Goal: Find contact information: Find contact information

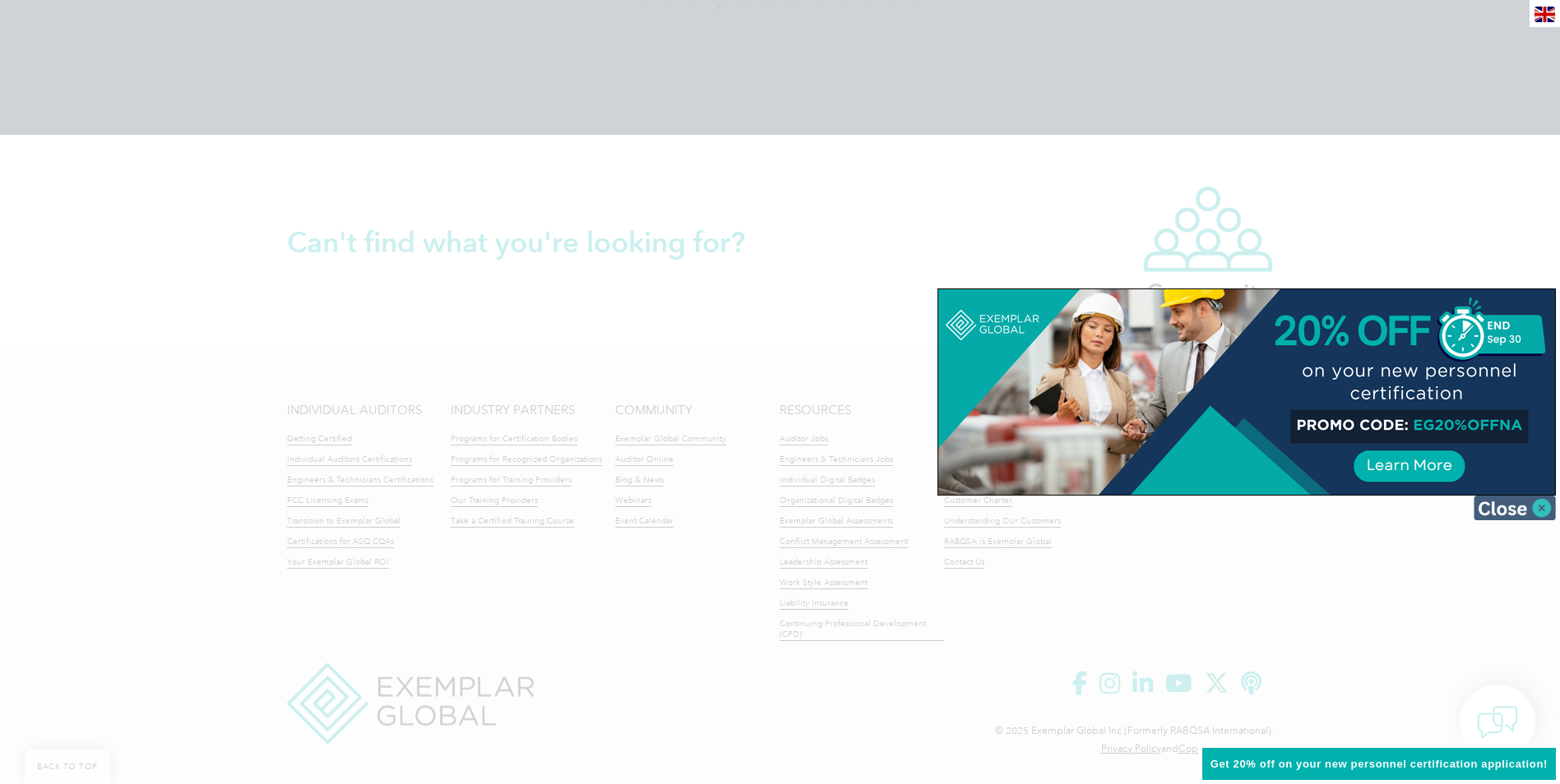
scroll to position [3718, 0]
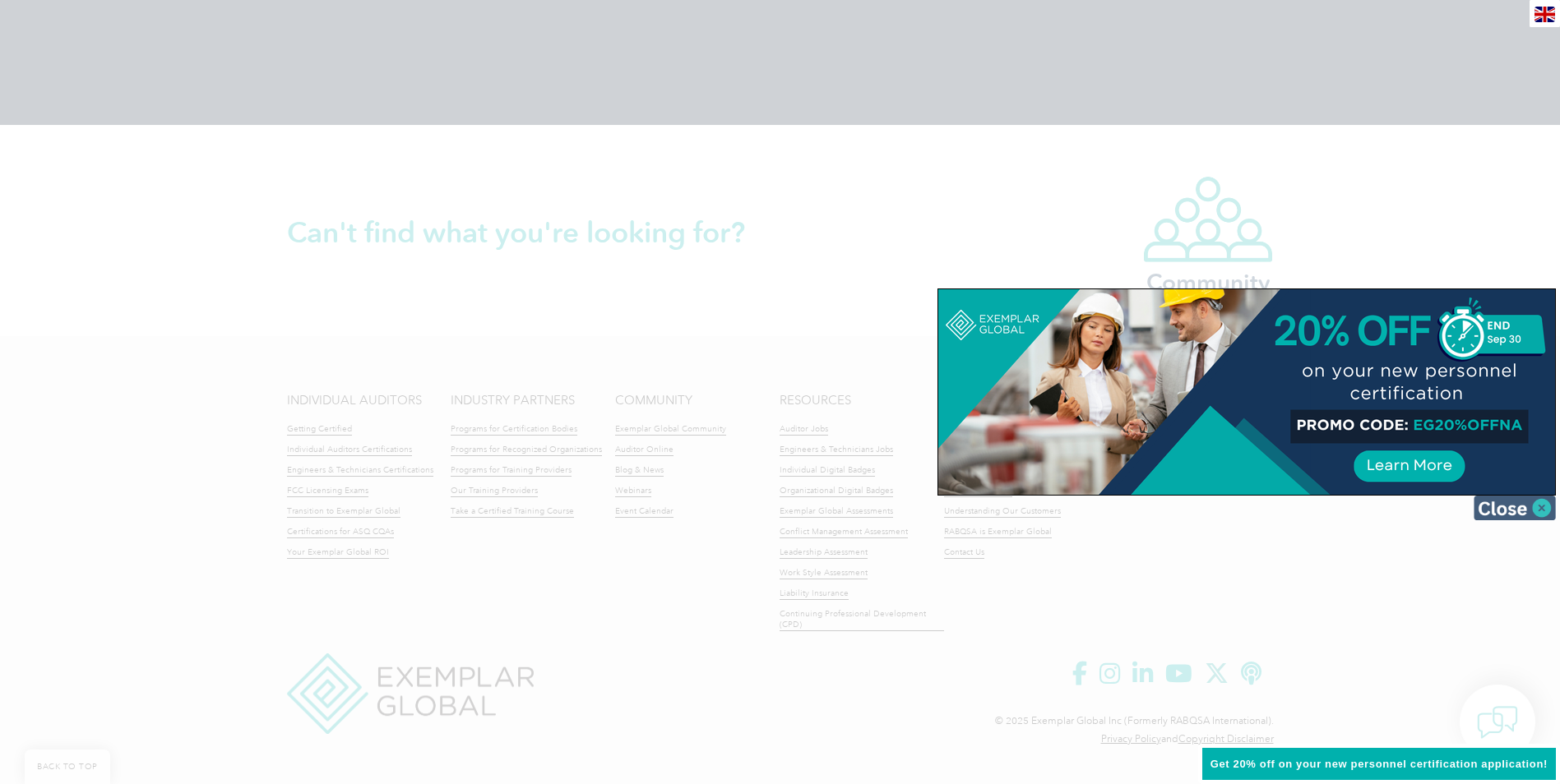
click at [1529, 505] on img at bounding box center [1514, 507] width 82 height 25
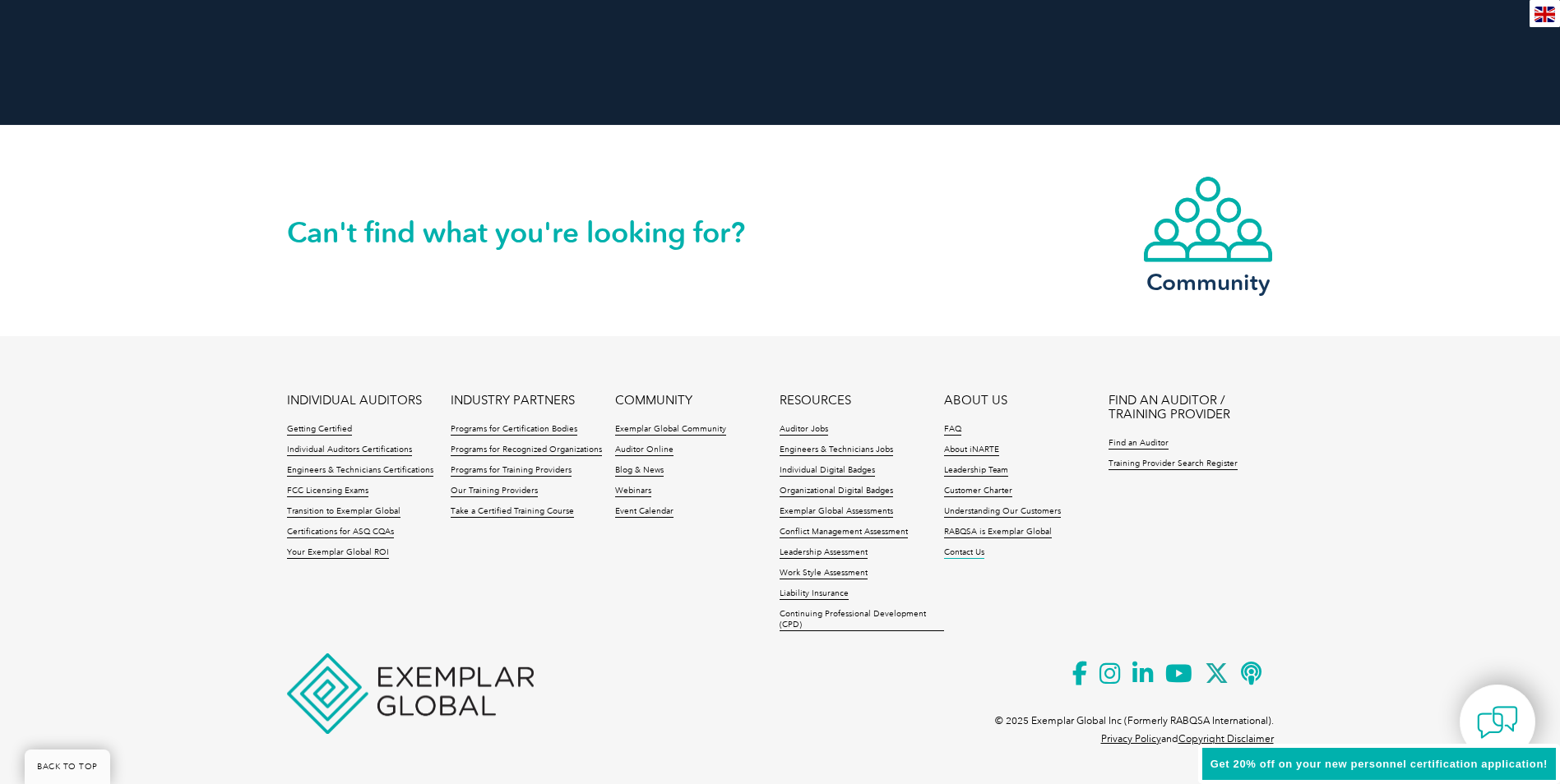
click at [969, 549] on link "Contact Us" at bounding box center [964, 553] width 40 height 12
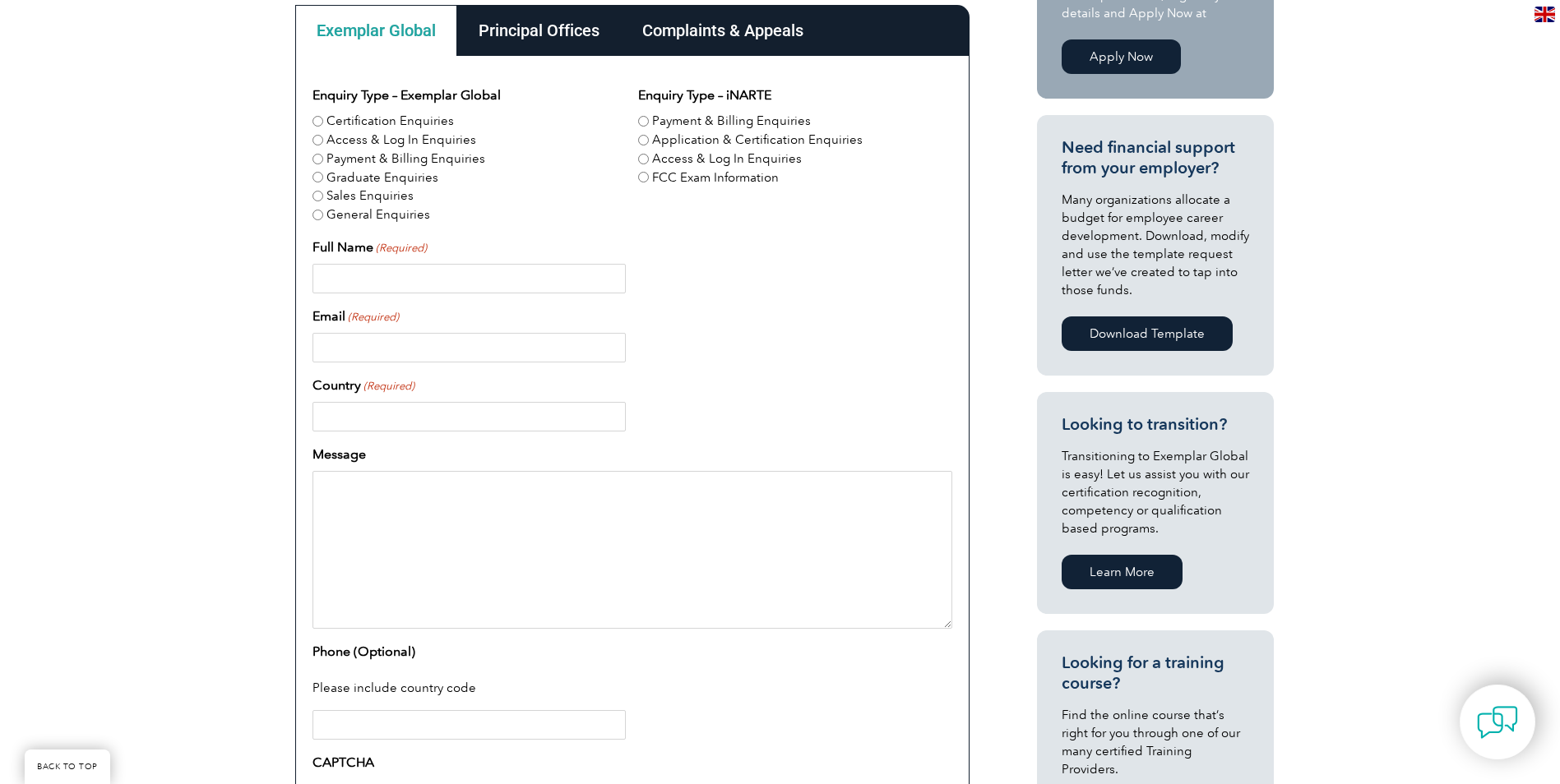
scroll to position [257, 0]
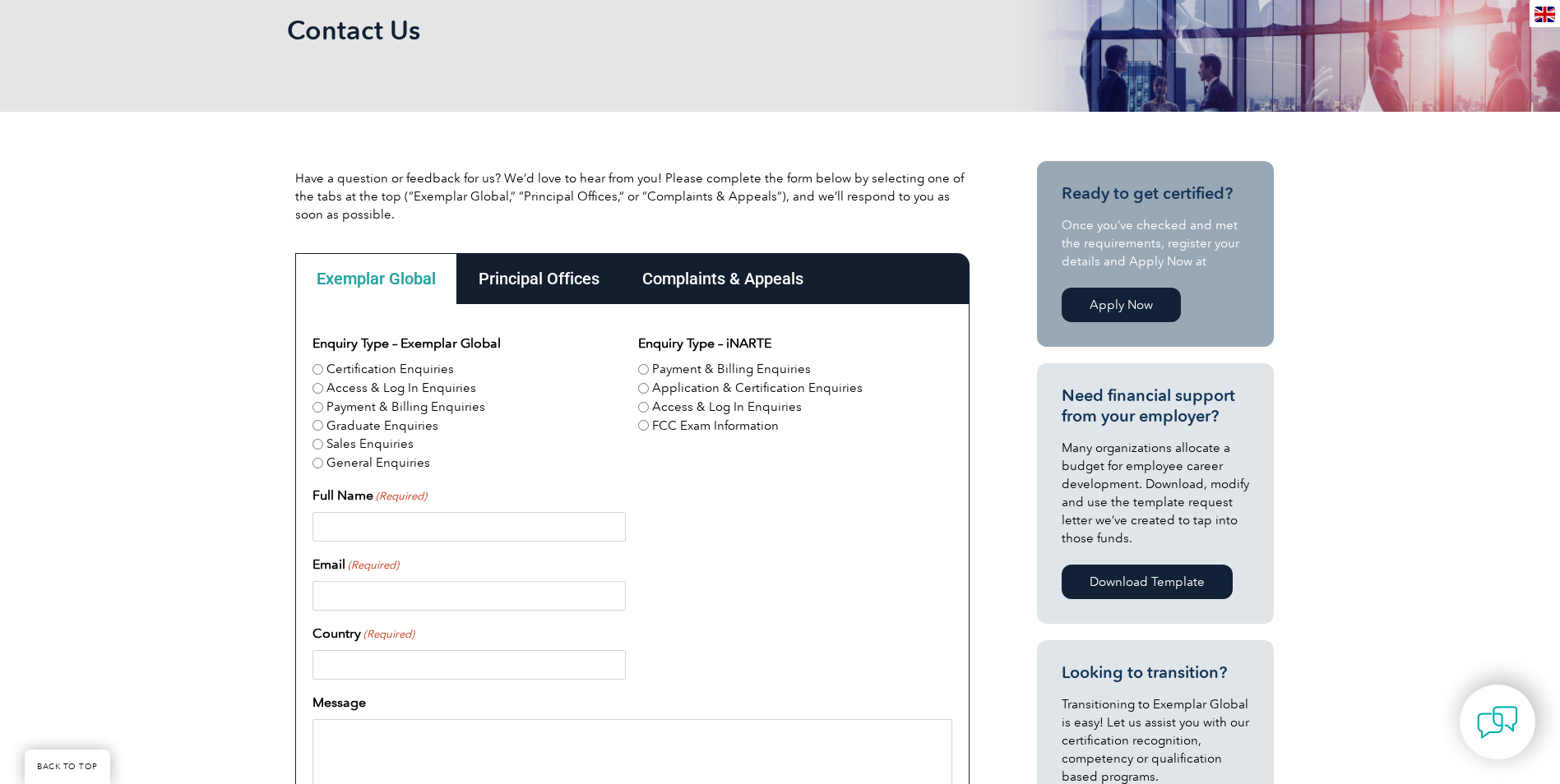
click at [530, 296] on div "Principal Offices" at bounding box center [539, 279] width 164 height 51
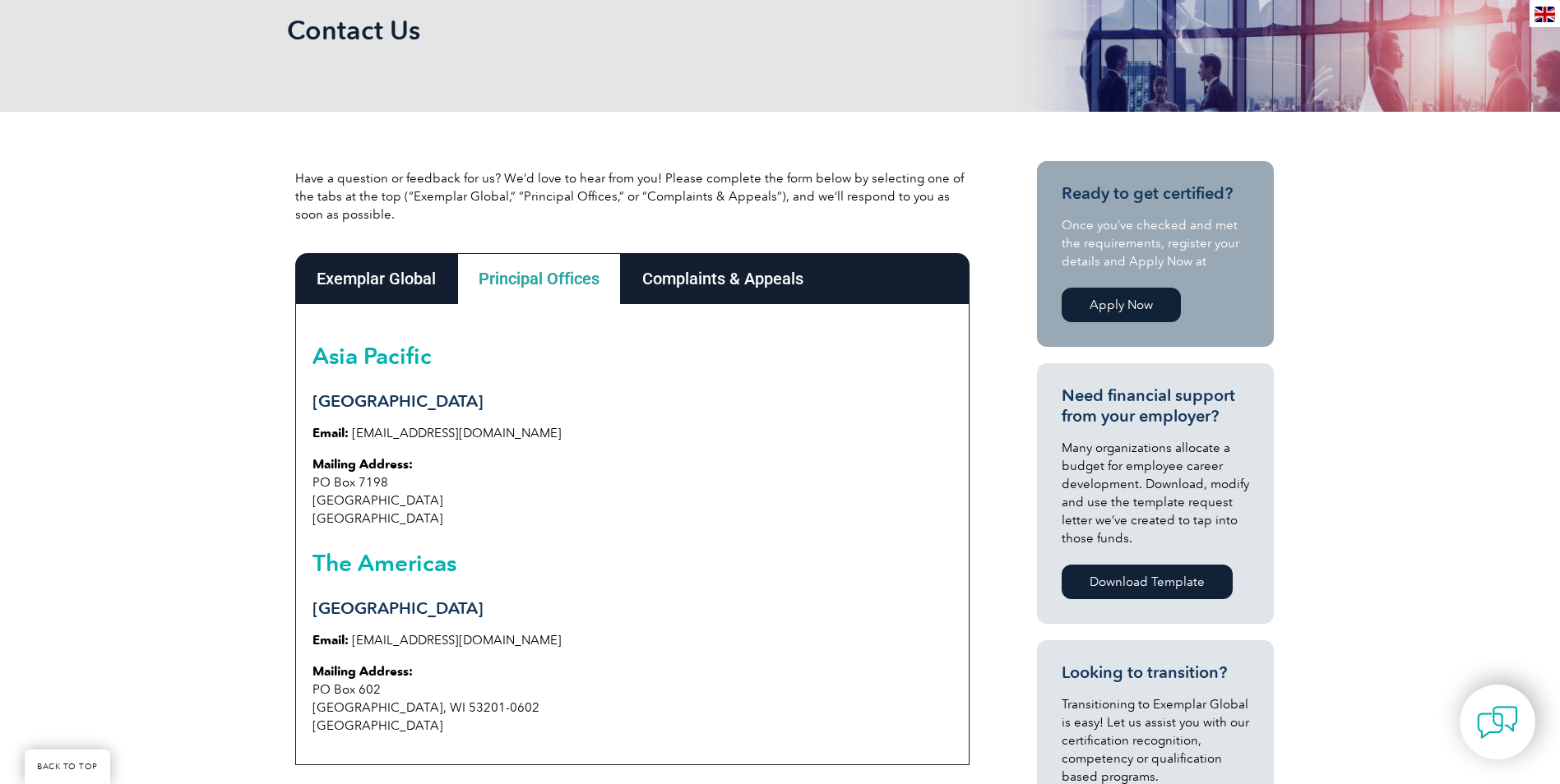
click at [730, 613] on h3 "Milwaukee" at bounding box center [632, 608] width 639 height 21
drag, startPoint x: 344, startPoint y: 564, endPoint x: 648, endPoint y: 562, distance: 304.0
click at [648, 562] on h2 "The Americas" at bounding box center [632, 562] width 639 height 27
drag, startPoint x: 648, startPoint y: 562, endPoint x: 659, endPoint y: 564, distance: 11.2
click at [659, 564] on h2 "The Americas" at bounding box center [632, 562] width 639 height 27
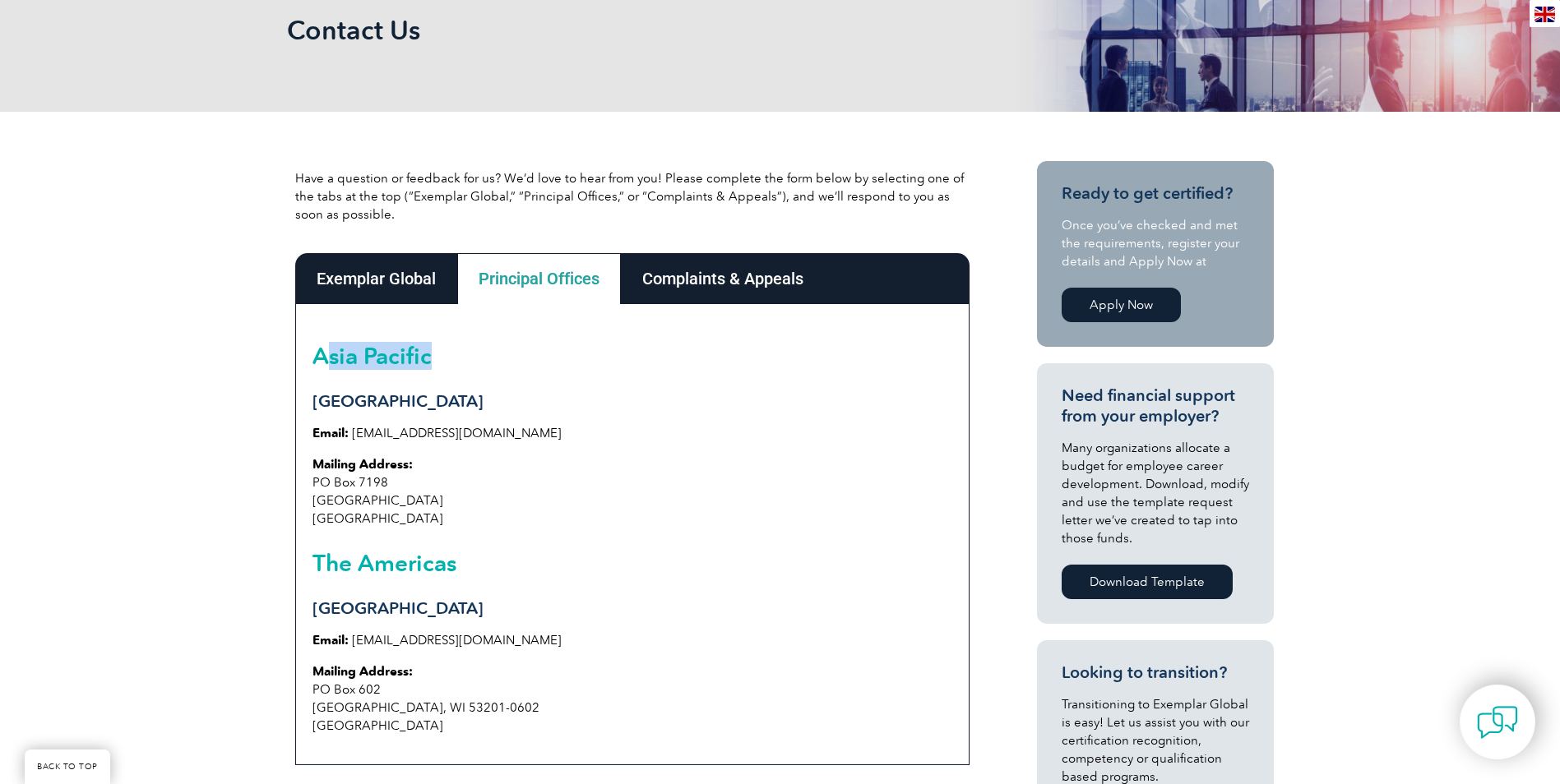
drag, startPoint x: 333, startPoint y: 352, endPoint x: 556, endPoint y: 377, distance: 224.4
click at [556, 377] on div "Asia Pacific Sydney Email: info@exemplarglobal.org Mailing Address: PO Box 7198…" at bounding box center [631, 534] width 674 height 461
drag, startPoint x: 556, startPoint y: 377, endPoint x: 699, endPoint y: 480, distance: 176.2
click at [698, 473] on p "Mailing Address: PO Box 7198 Penrith South NSW 2750 Australia" at bounding box center [632, 491] width 639 height 72
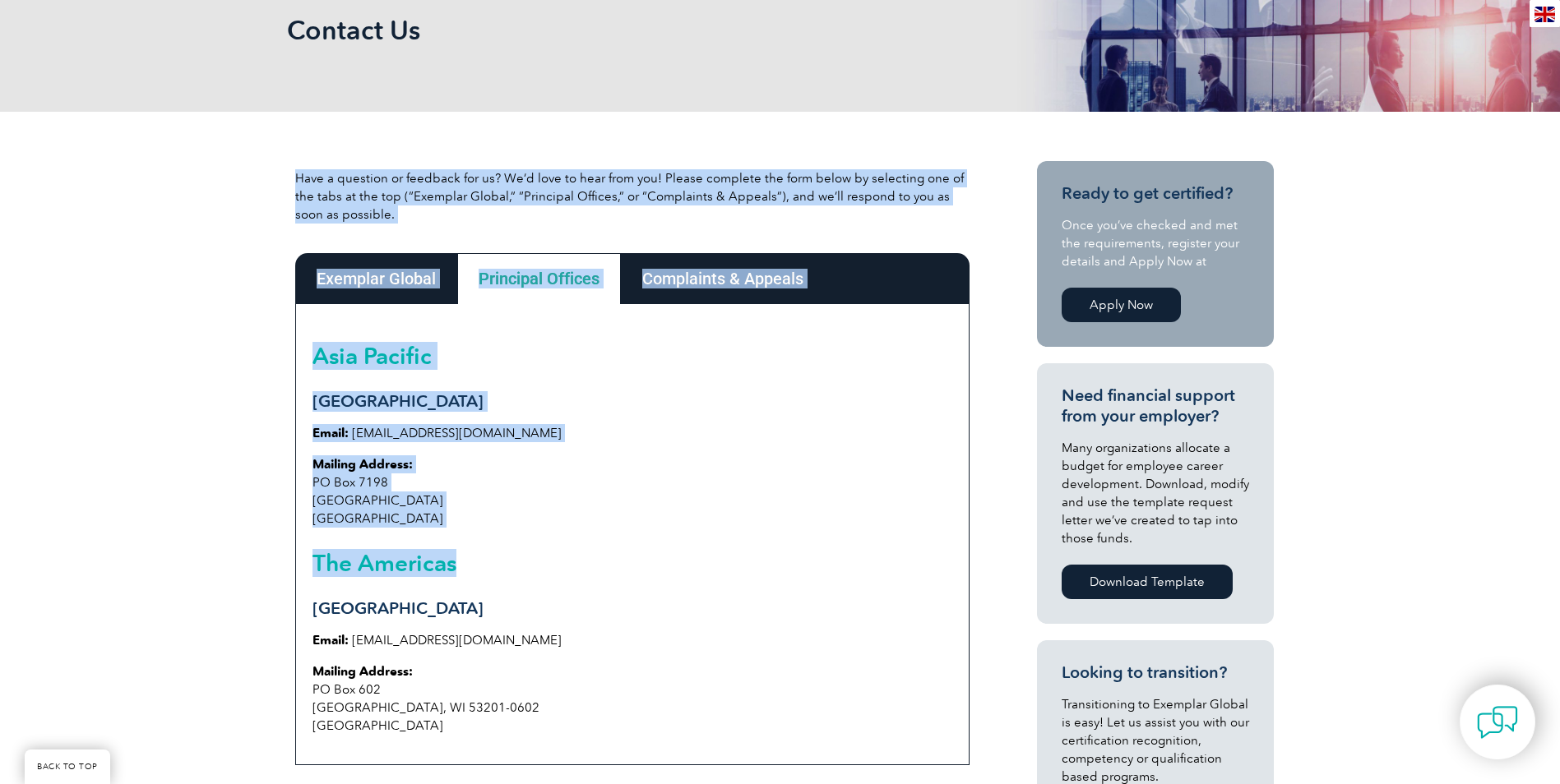
drag, startPoint x: 742, startPoint y: 535, endPoint x: 264, endPoint y: 421, distance: 491.4
click at [264, 421] on div "Have a question or feedback for us? We’d love to hear from you! Please complete…" at bounding box center [780, 644] width 1560 height 1065
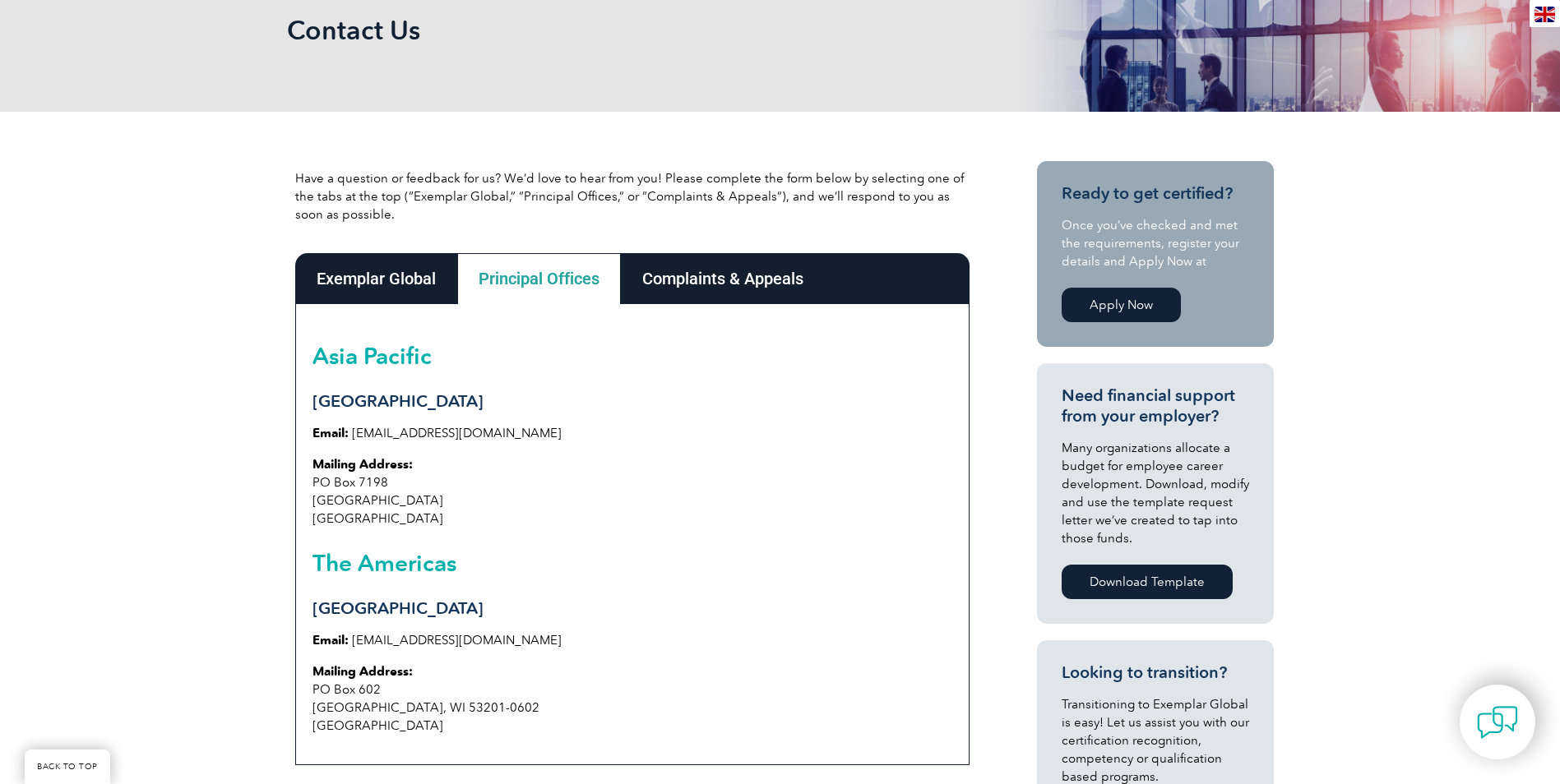
drag, startPoint x: 264, startPoint y: 421, endPoint x: 646, endPoint y: 590, distance: 417.7
click at [646, 590] on div "Asia Pacific Sydney Email: info@exemplarglobal.org Mailing Address: PO Box 7198…" at bounding box center [631, 534] width 674 height 461
click at [673, 281] on div "Complaints & Appeals" at bounding box center [722, 279] width 204 height 51
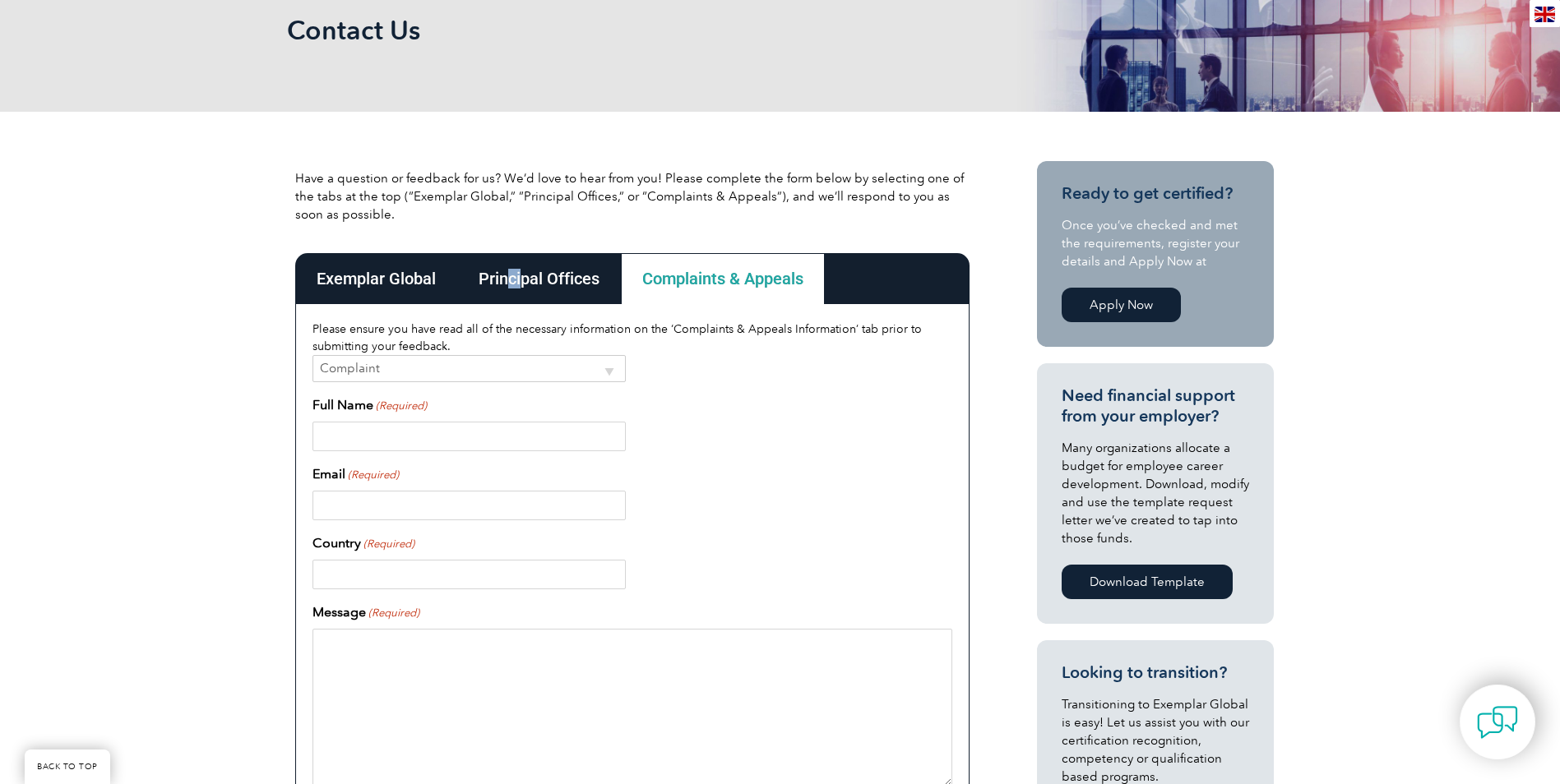
drag, startPoint x: 511, startPoint y: 277, endPoint x: 520, endPoint y: 290, distance: 15.8
click at [520, 290] on div "Principal Offices" at bounding box center [539, 279] width 164 height 51
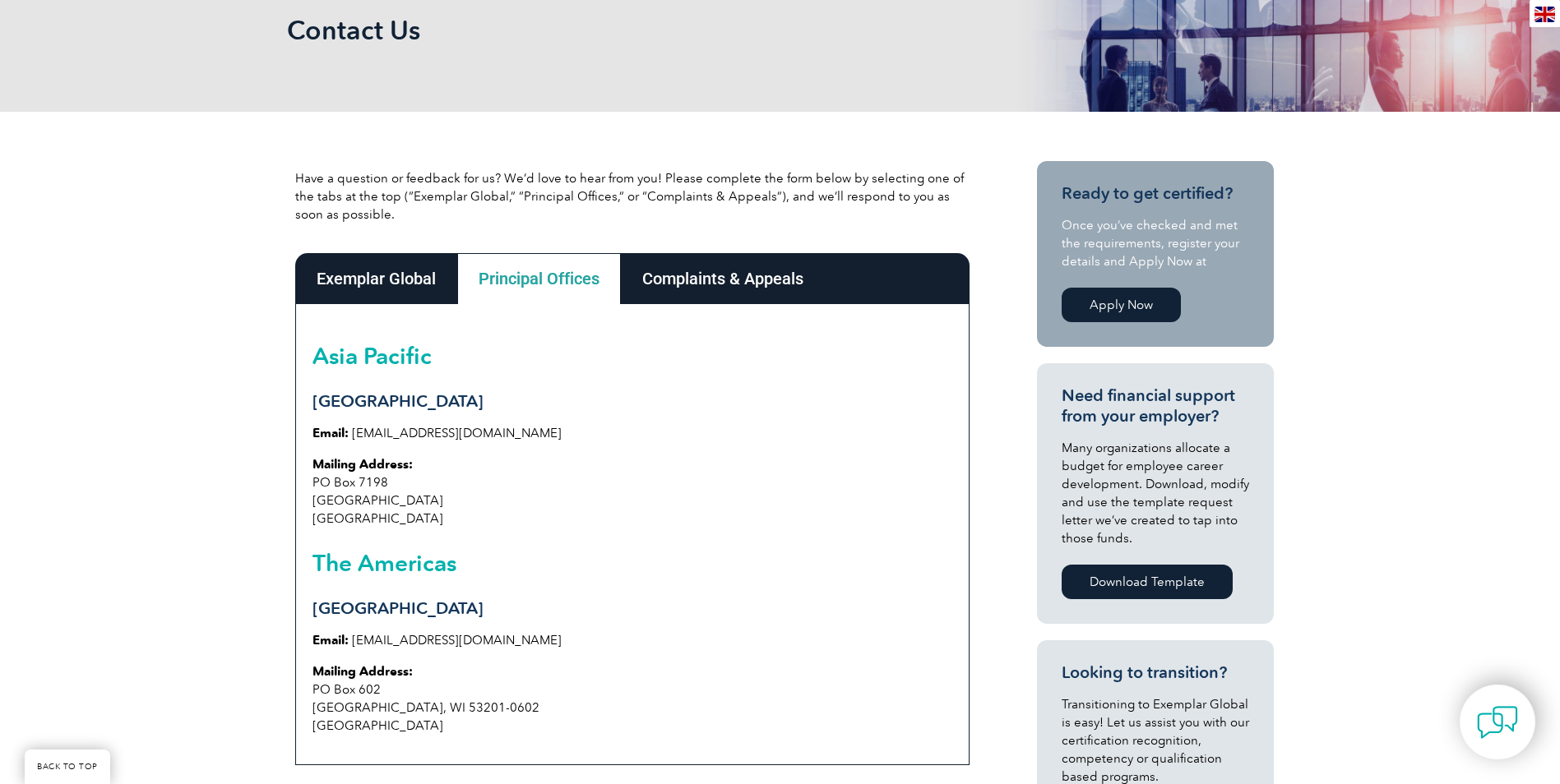
drag, startPoint x: 520, startPoint y: 290, endPoint x: 327, endPoint y: 274, distance: 193.7
click at [328, 273] on div "Exemplar Global" at bounding box center [376, 279] width 162 height 51
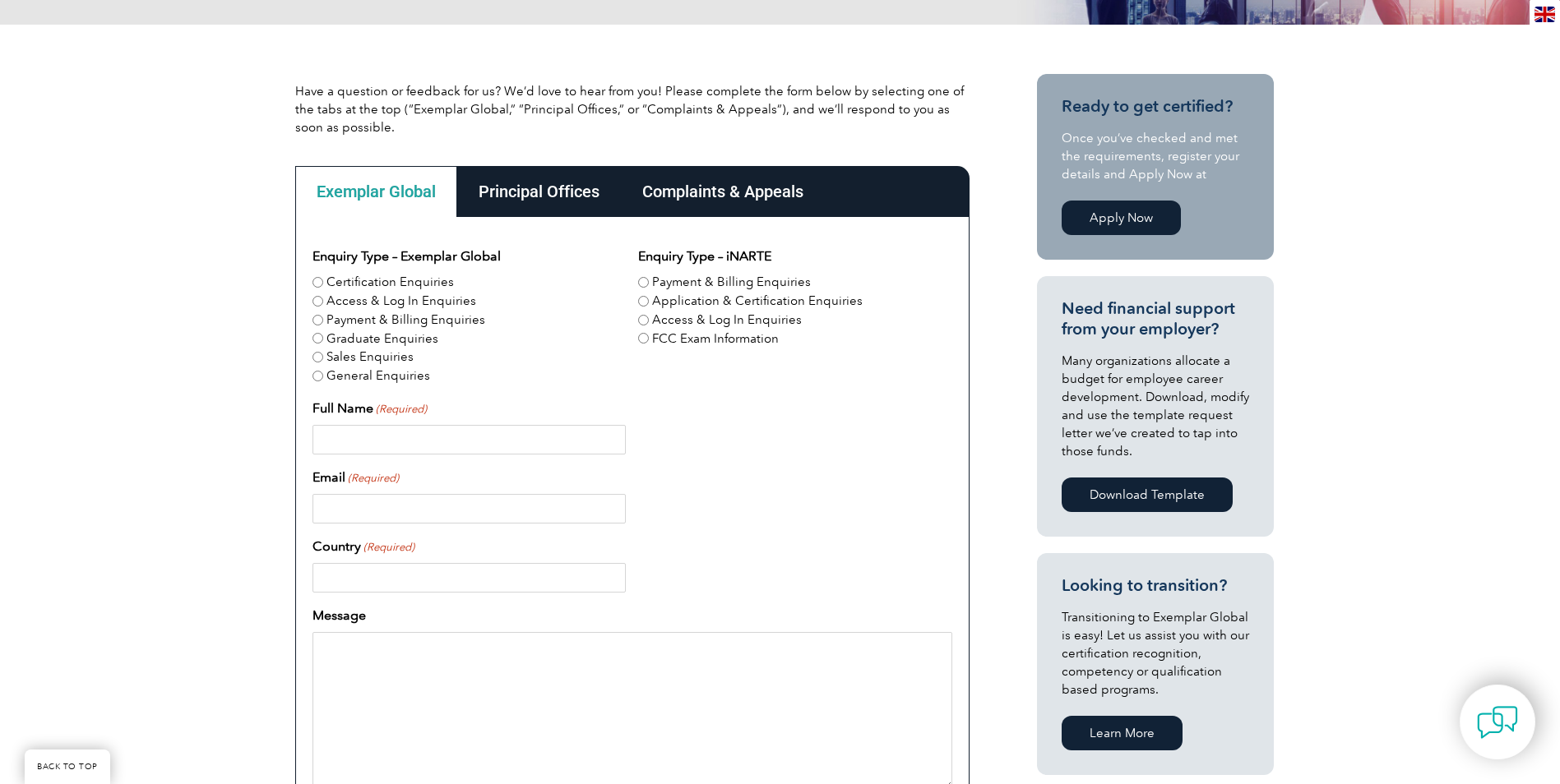
scroll to position [0, 0]
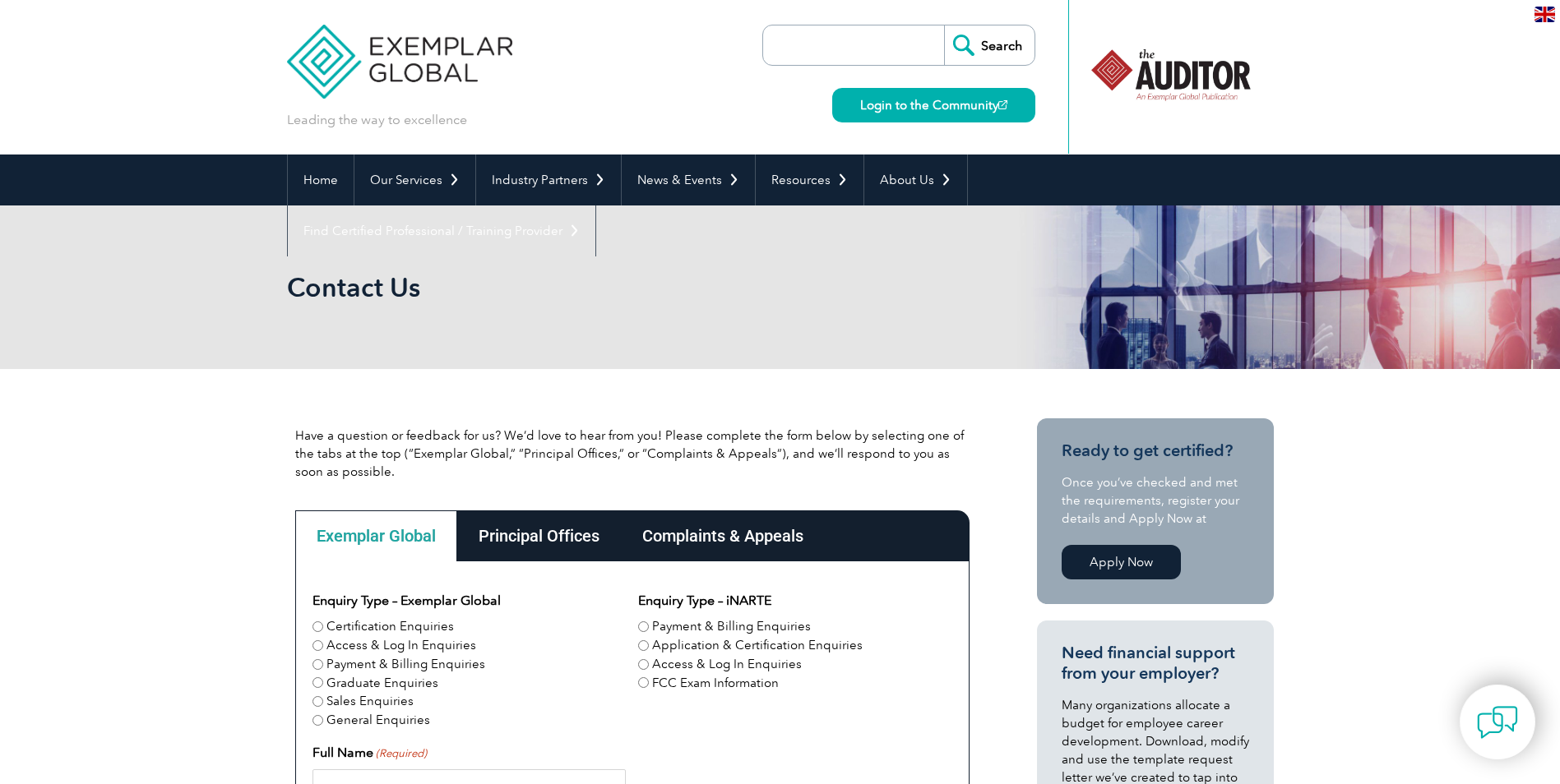
click at [538, 554] on div "Principal Offices" at bounding box center [539, 535] width 164 height 51
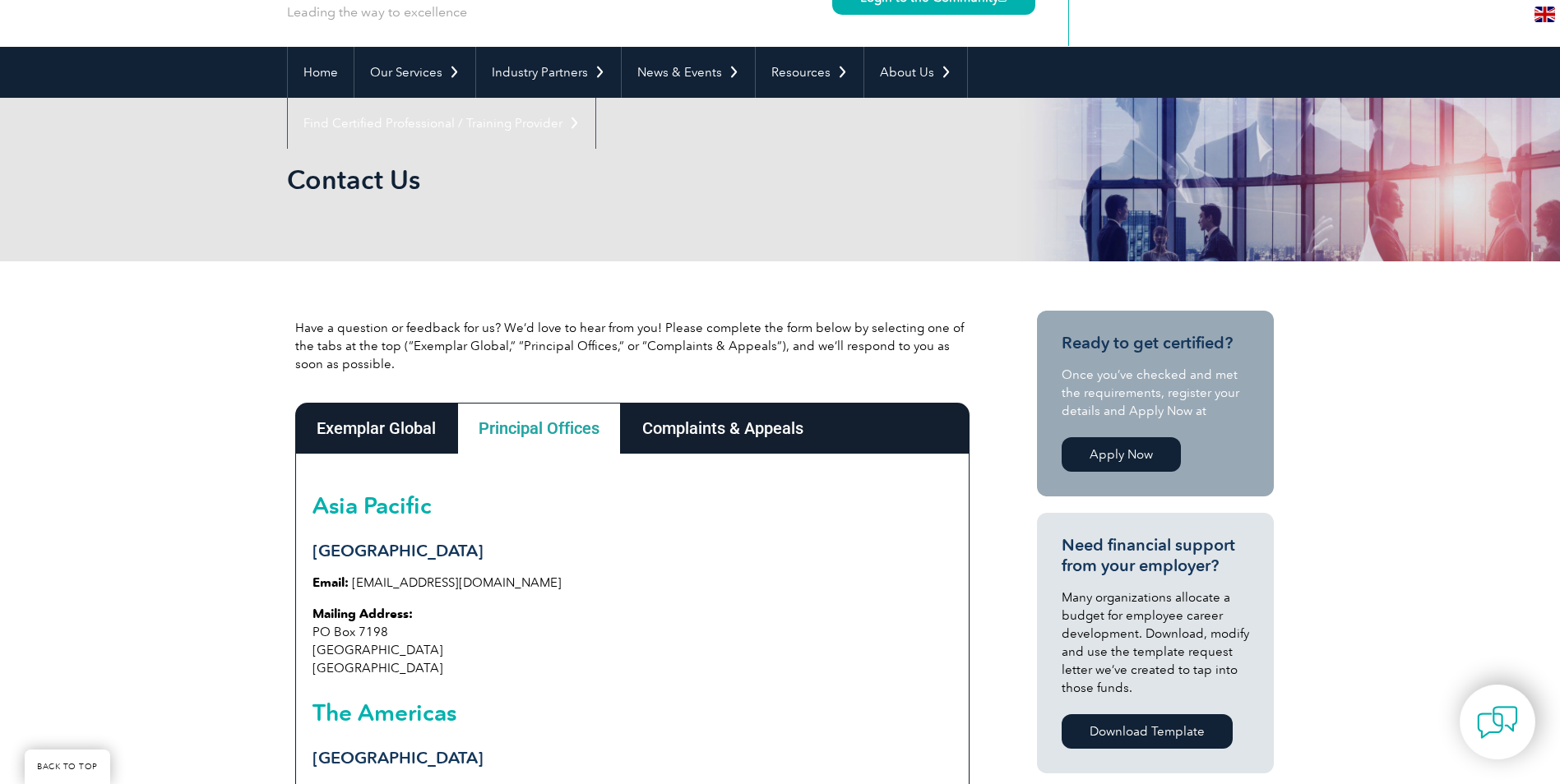
scroll to position [165, 0]
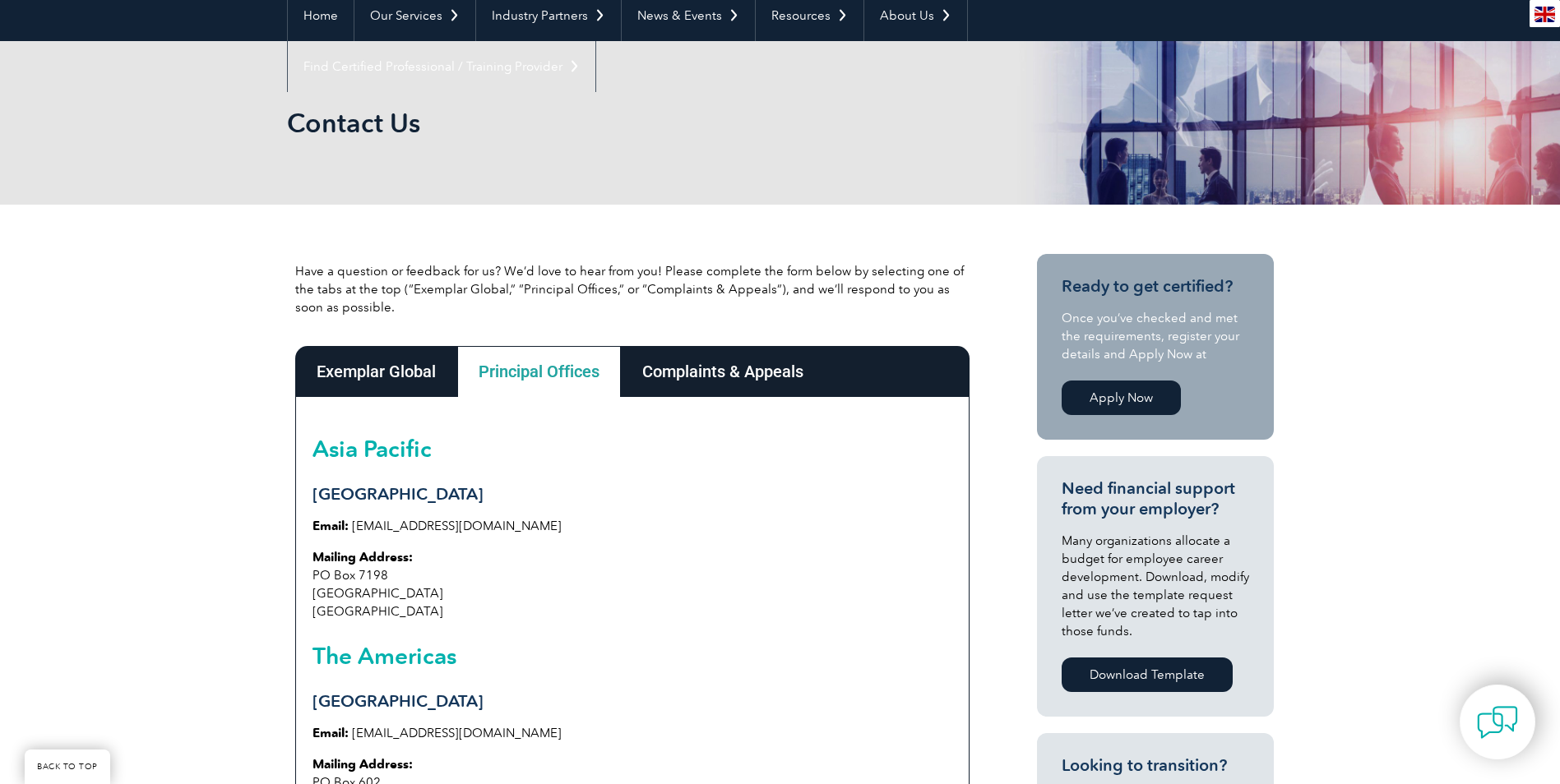
drag, startPoint x: 335, startPoint y: 585, endPoint x: 343, endPoint y: 592, distance: 10.6
click at [343, 592] on p "Mailing Address: PO Box 7198 Penrith South NSW 2750 Australia" at bounding box center [632, 584] width 639 height 72
drag, startPoint x: 343, startPoint y: 592, endPoint x: 446, endPoint y: 612, distance: 104.9
click at [446, 612] on p "Mailing Address: PO Box 7198 Penrith South NSW 2750 Australia" at bounding box center [632, 584] width 639 height 72
drag, startPoint x: 446, startPoint y: 612, endPoint x: 634, endPoint y: 671, distance: 197.0
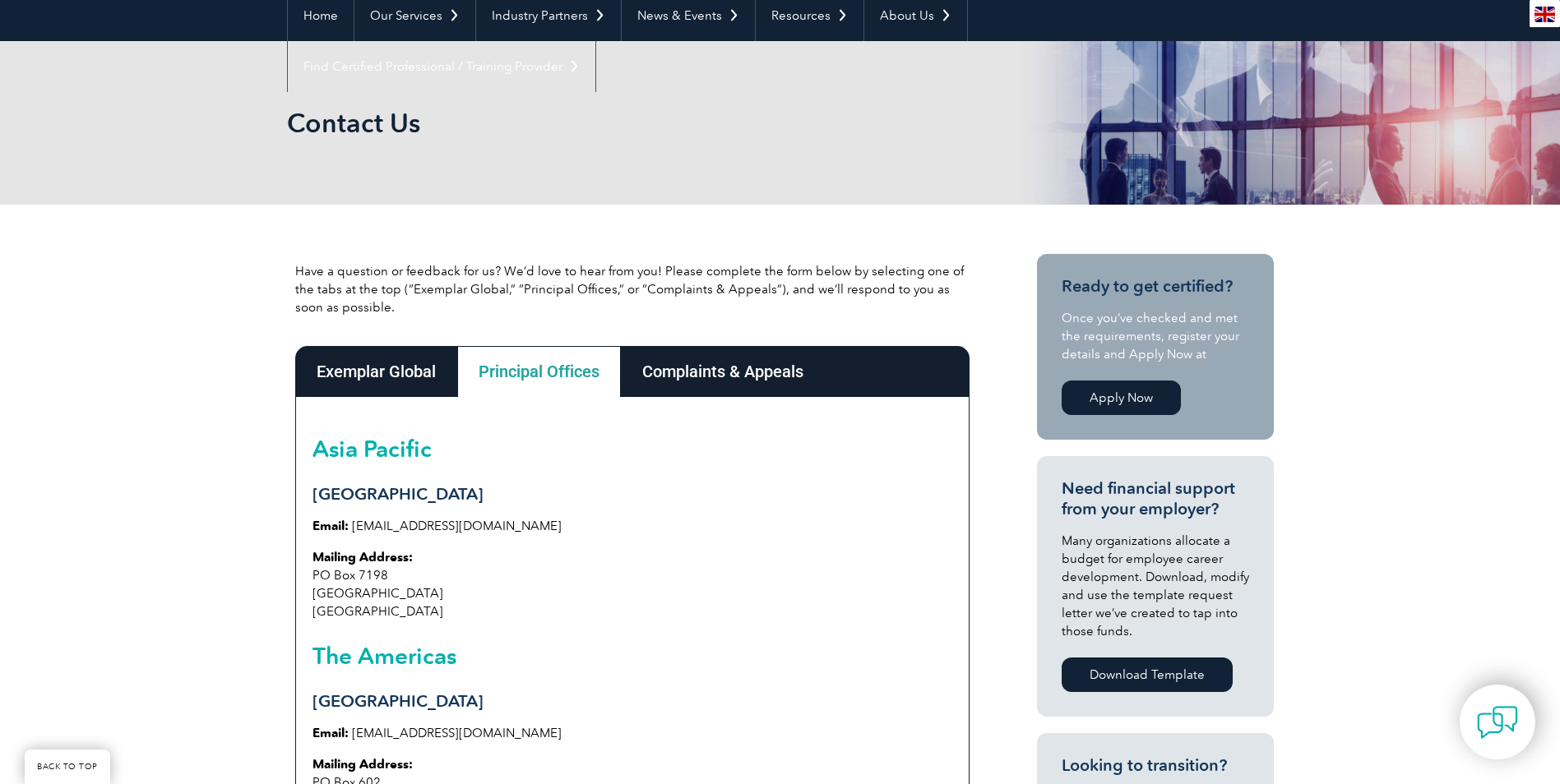
click at [634, 670] on div "Asia Pacific Sydney Email: info@exemplarglobal.org Mailing Address: PO Box 7198…" at bounding box center [631, 626] width 674 height 461
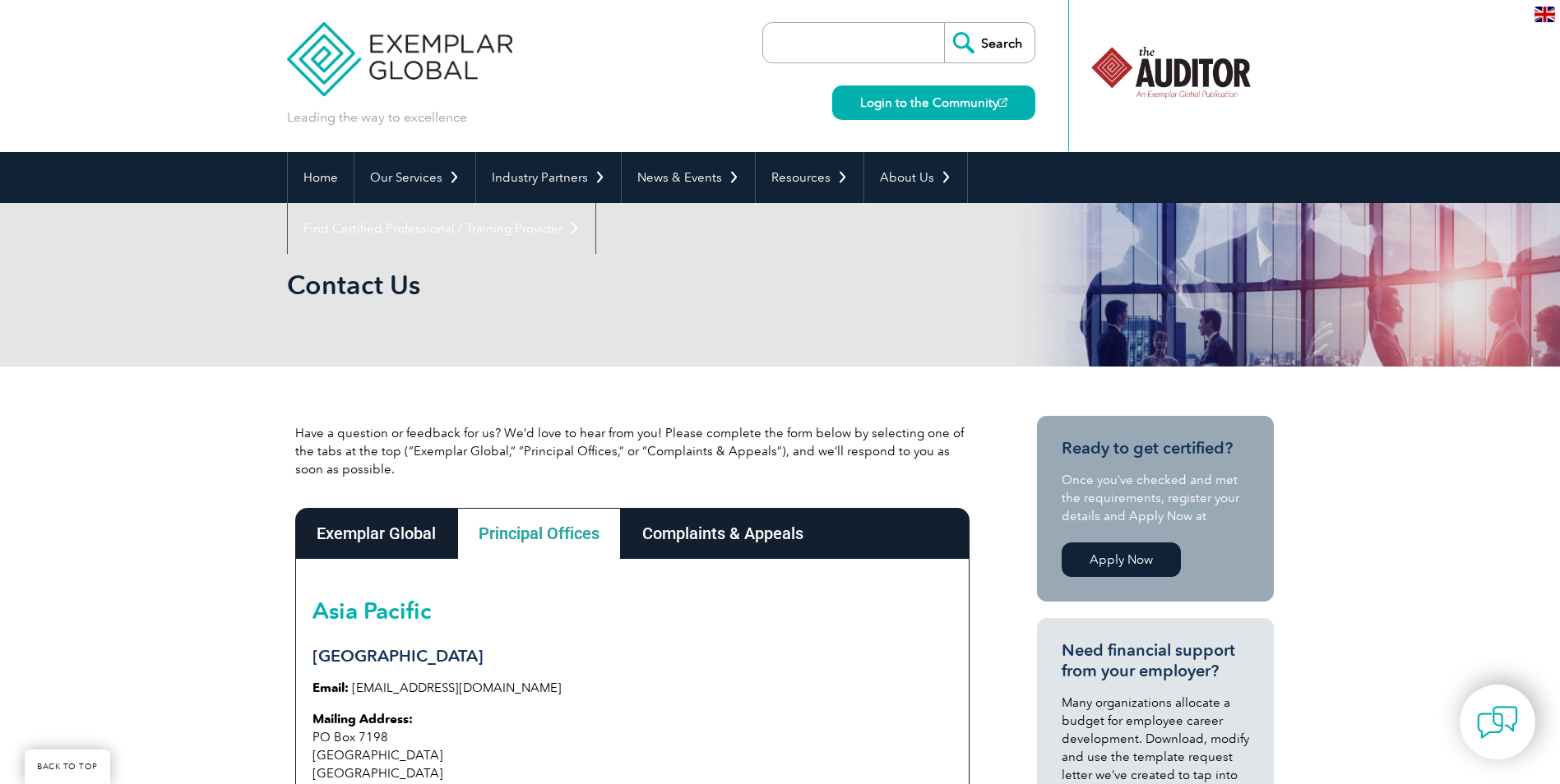
scroll to position [0, 0]
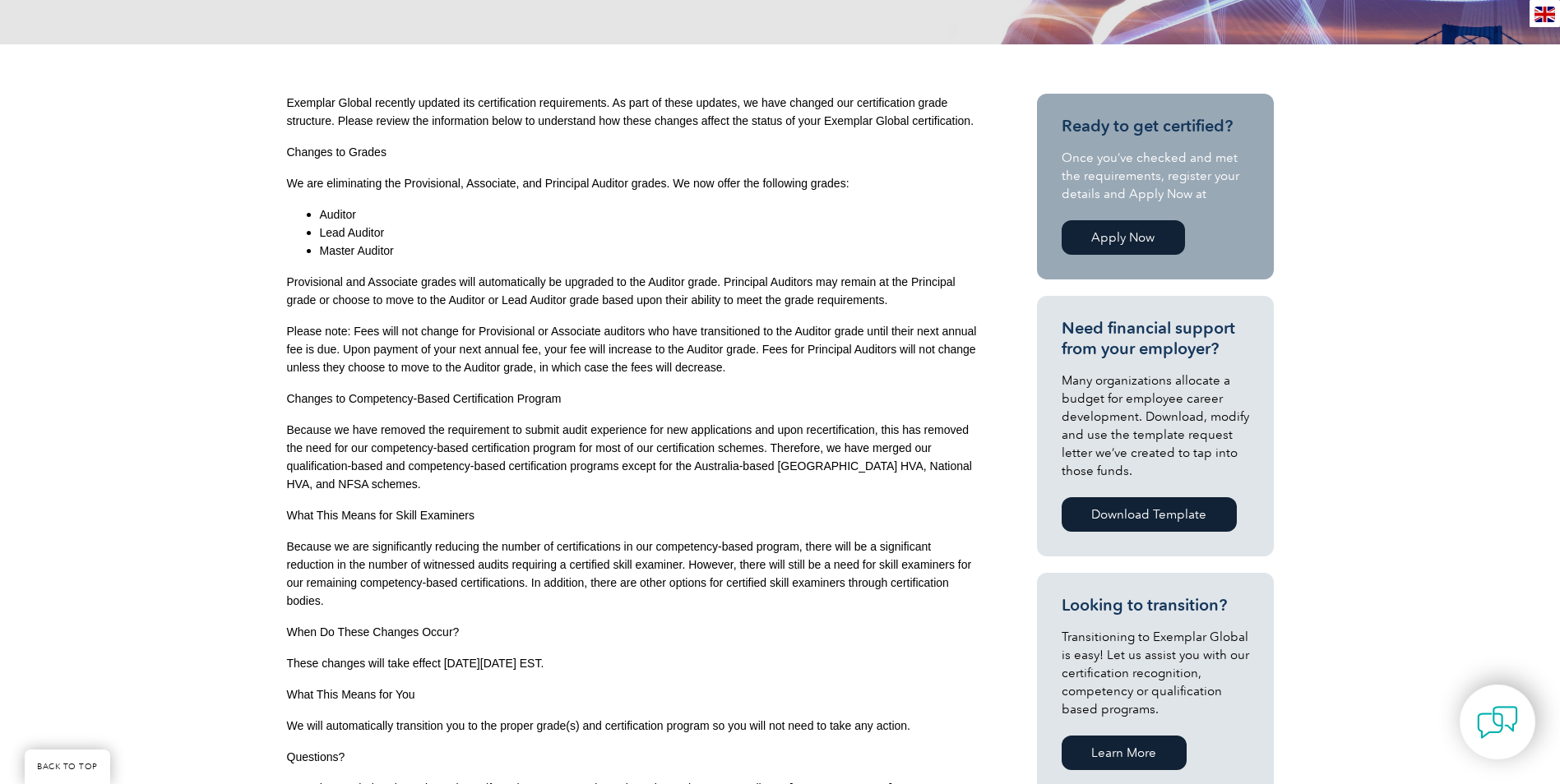
scroll to position [575, 0]
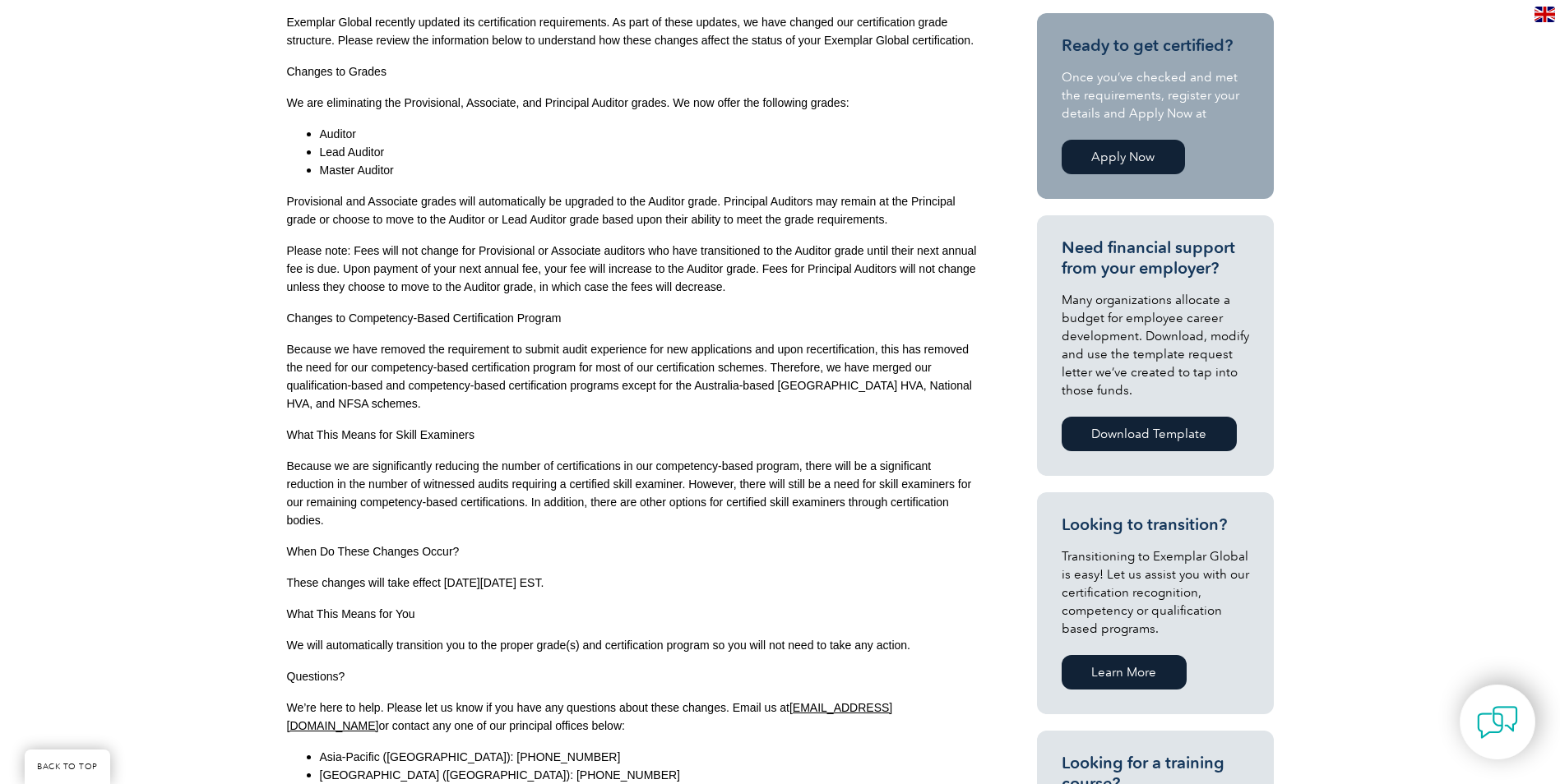
drag, startPoint x: 361, startPoint y: 715, endPoint x: 643, endPoint y: 737, distance: 282.9
click at [643, 737] on div "Exemplar Global recently updated its certification requirements. As part of the…" at bounding box center [632, 413] width 691 height 802
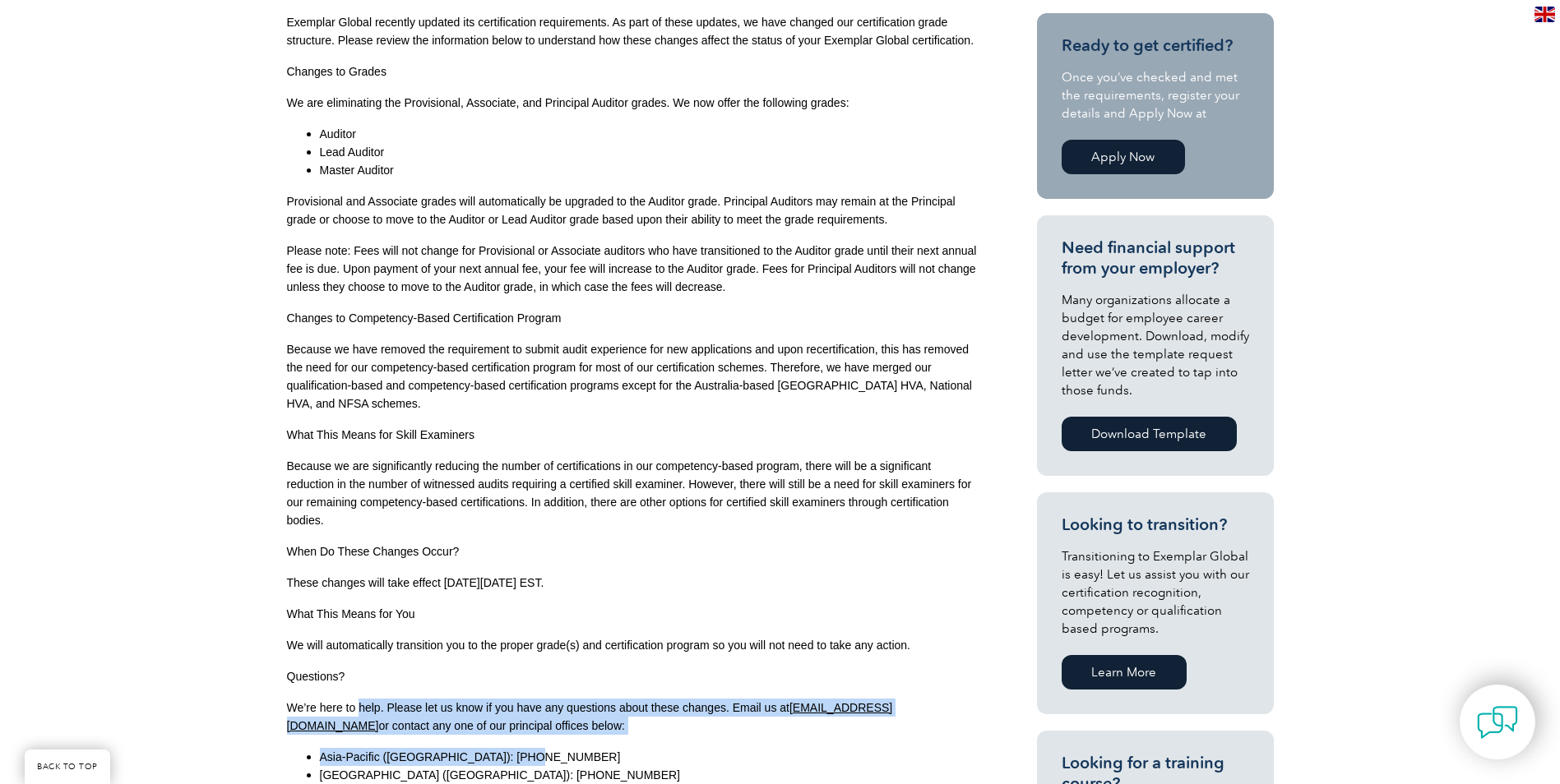
drag, startPoint x: 643, startPoint y: 737, endPoint x: 673, endPoint y: 743, distance: 30.6
click at [673, 743] on div "Exemplar Global recently updated its certification requirements. As part of the…" at bounding box center [632, 413] width 691 height 802
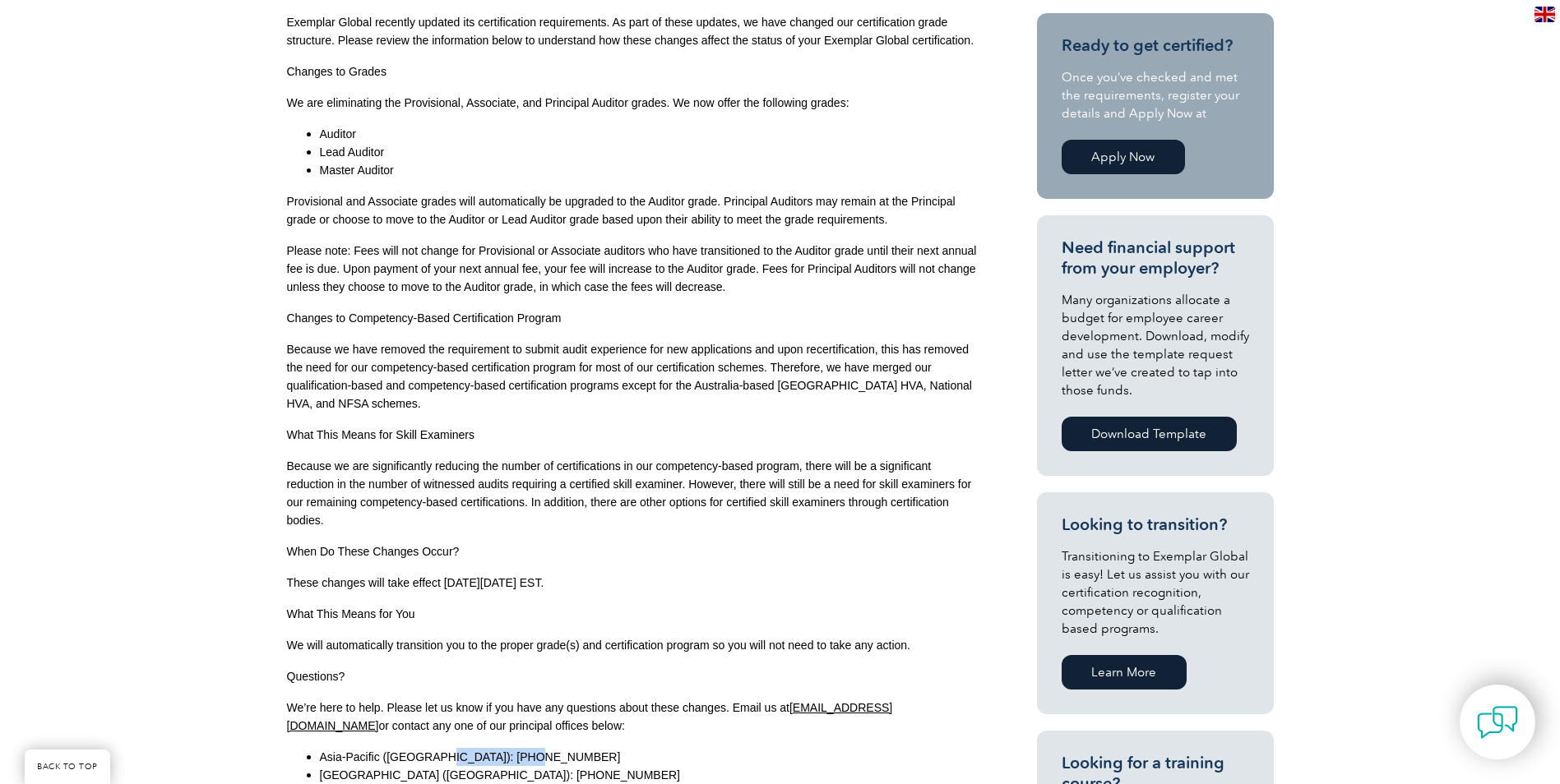
drag, startPoint x: 528, startPoint y: 760, endPoint x: 437, endPoint y: 764, distance: 91.1
click at [437, 764] on li "Asia-Pacific (Sydney): +61 2 4728 4600" at bounding box center [648, 756] width 658 height 18
drag, startPoint x: 437, startPoint y: 764, endPoint x: 450, endPoint y: 762, distance: 13.2
copy span "+61 2 4728 4600"
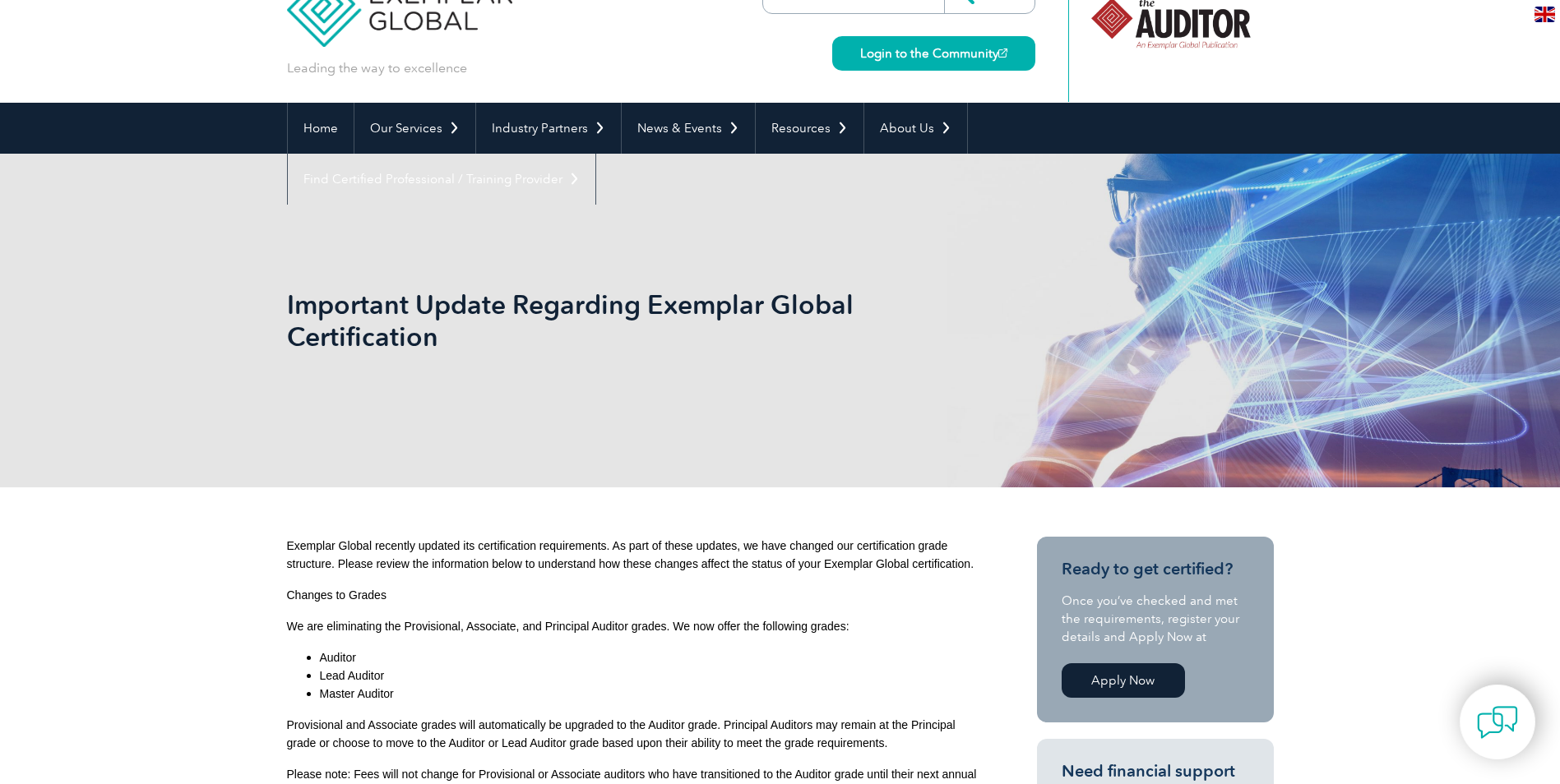
scroll to position [0, 0]
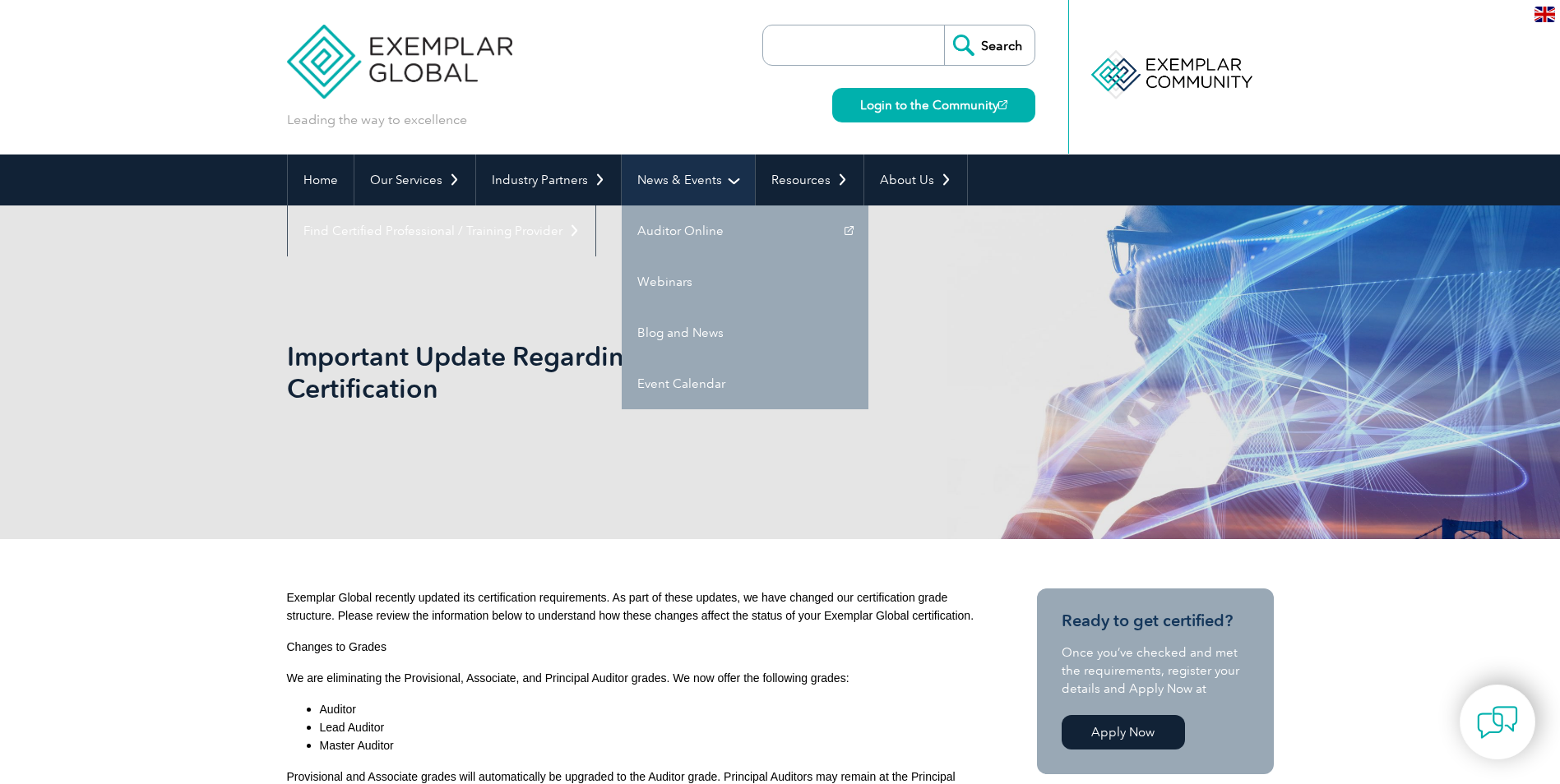
click at [709, 155] on link "News & Events" at bounding box center [688, 180] width 133 height 51
click at [668, 177] on link "News & Events" at bounding box center [688, 180] width 133 height 51
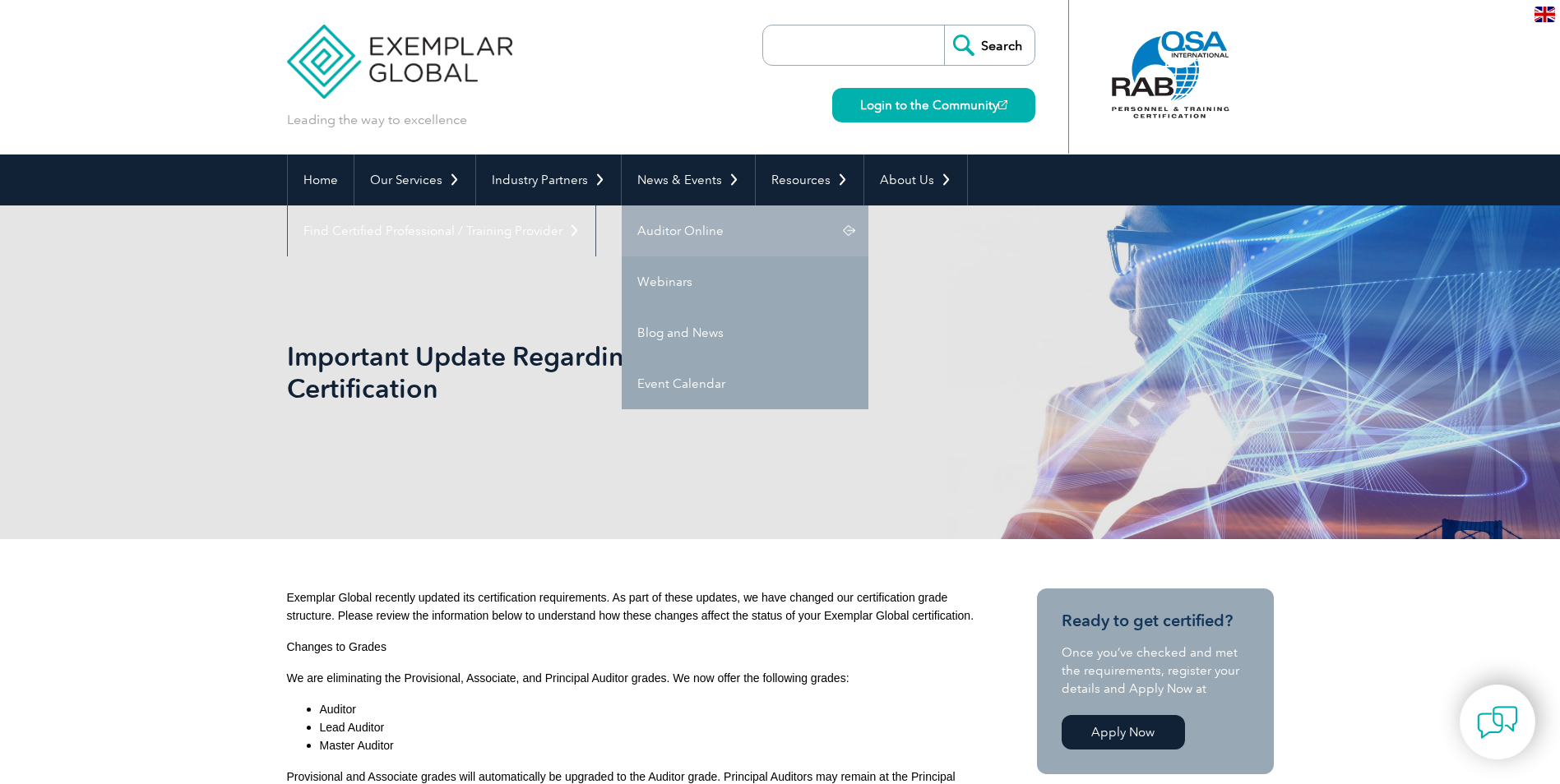
click at [722, 219] on link "Auditor Online" at bounding box center [745, 231] width 247 height 51
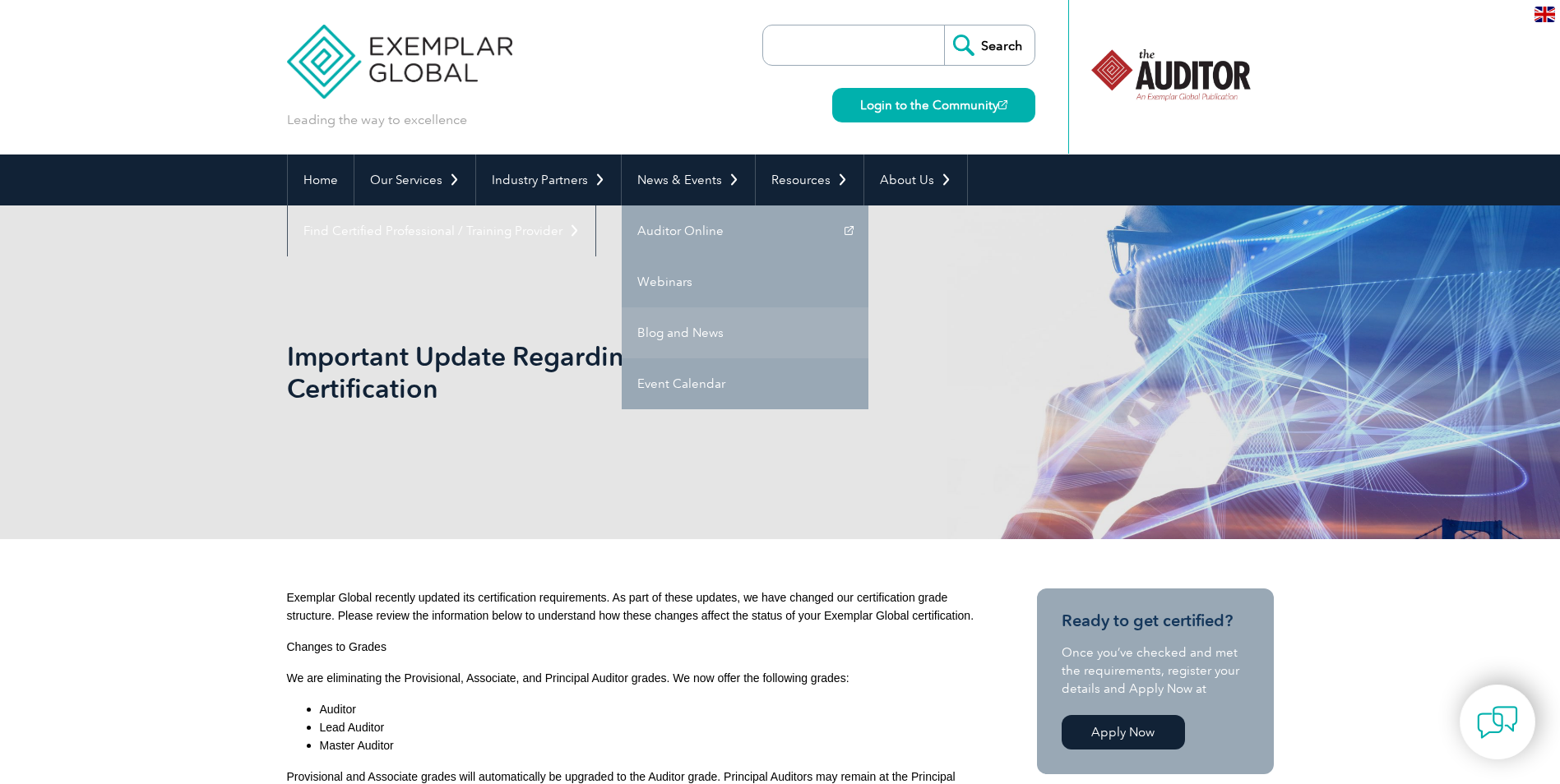
click at [679, 314] on link "Blog and News" at bounding box center [745, 333] width 247 height 51
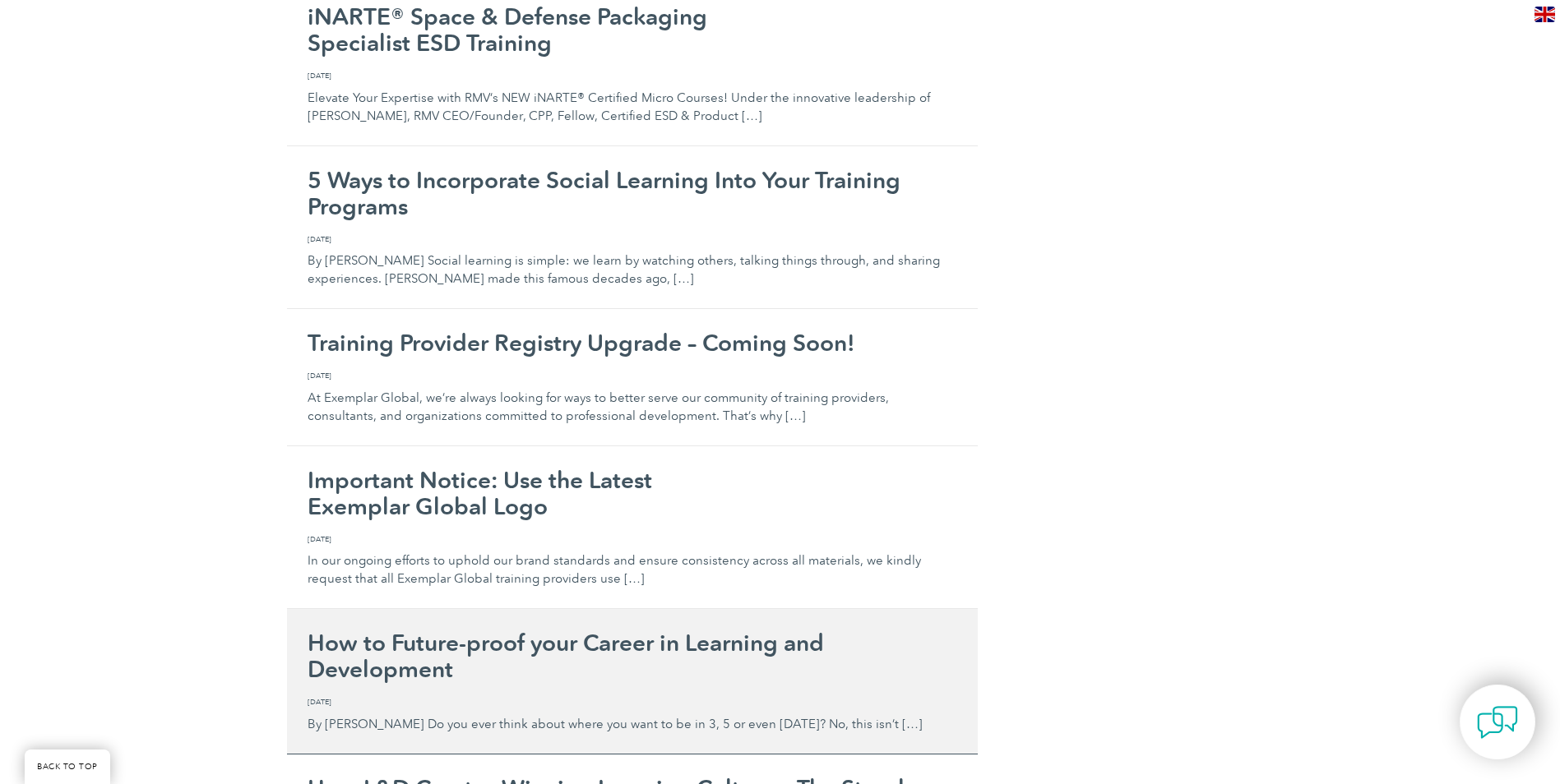
scroll to position [4355, 0]
